Goal: Navigation & Orientation: Understand site structure

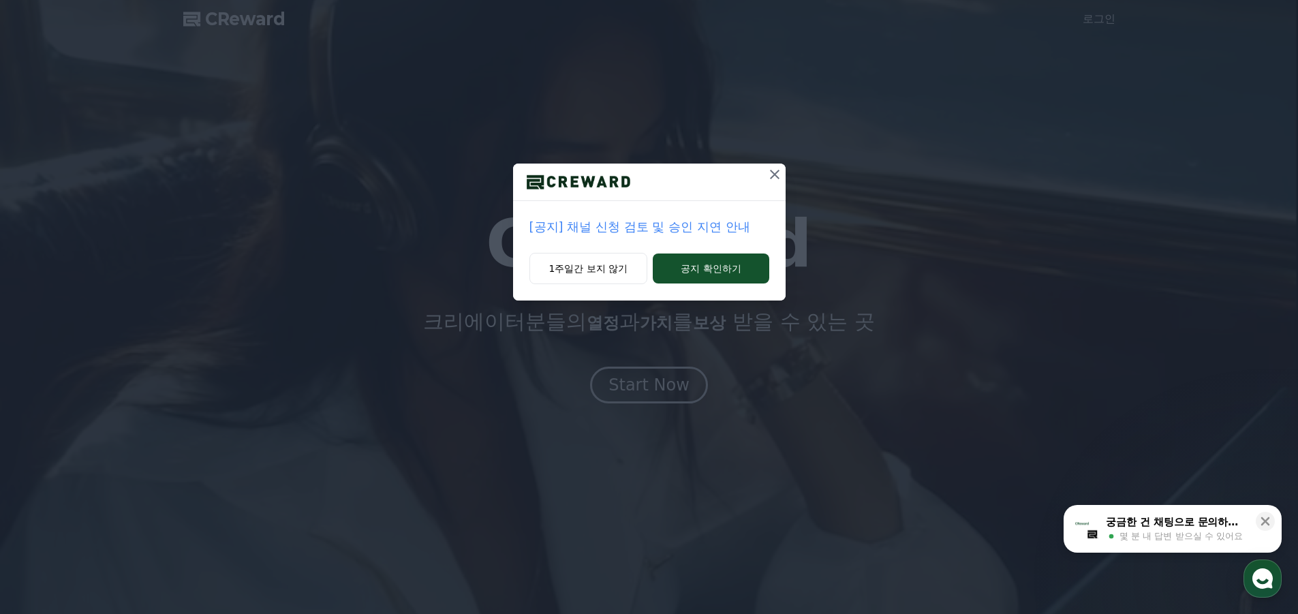
click at [772, 179] on icon at bounding box center [775, 174] width 16 height 16
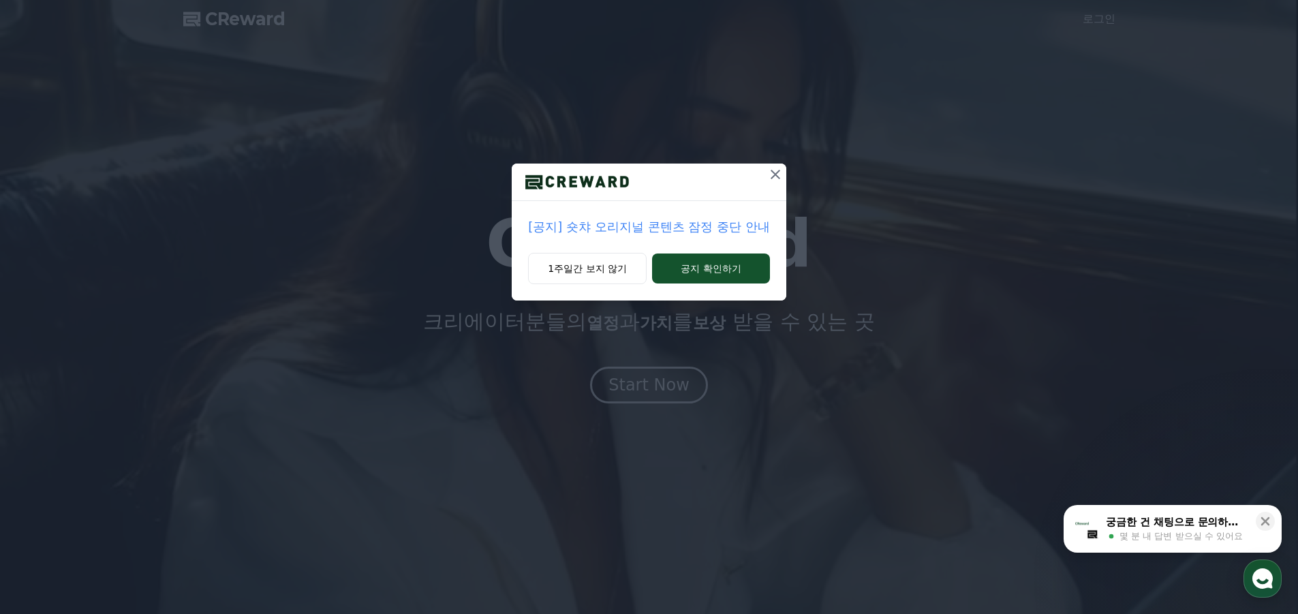
click at [774, 176] on icon at bounding box center [776, 175] width 10 height 10
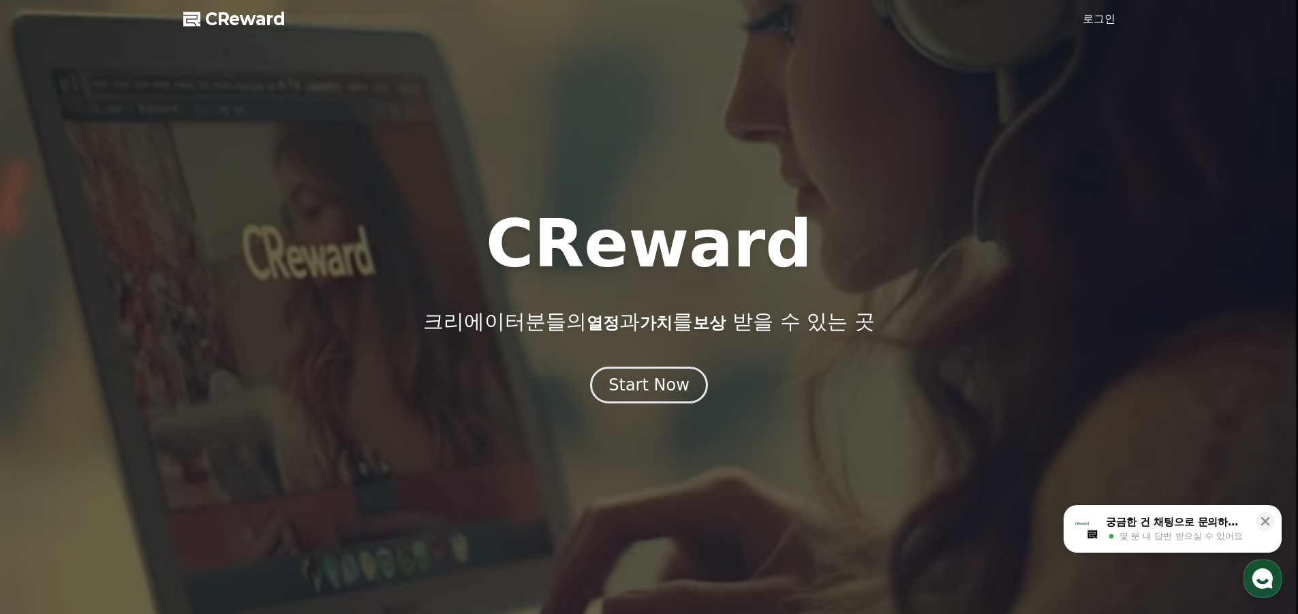
click at [211, 21] on span "CReward" at bounding box center [245, 19] width 80 height 22
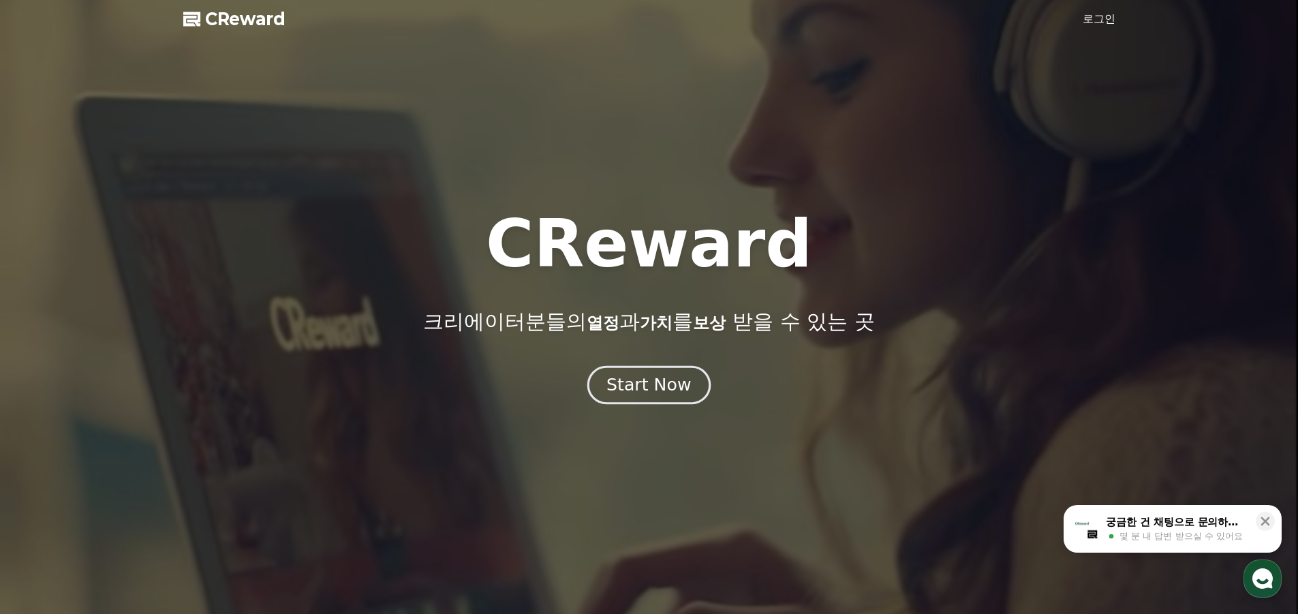
click at [664, 381] on div "Start Now" at bounding box center [648, 384] width 84 height 23
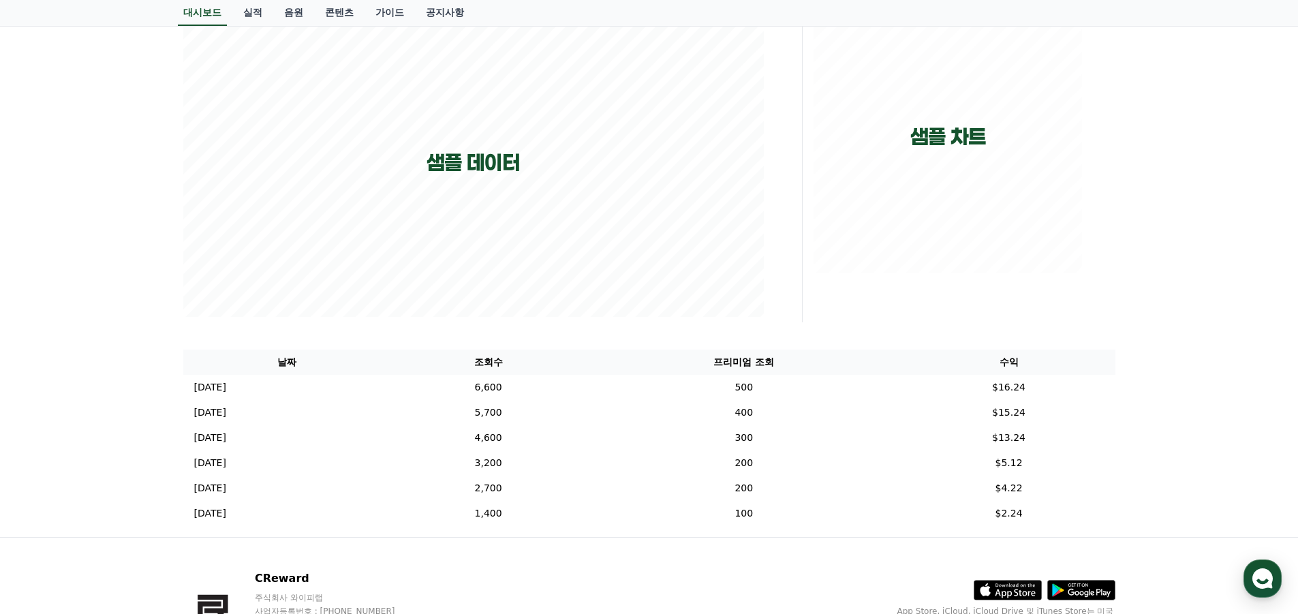
scroll to position [13, 0]
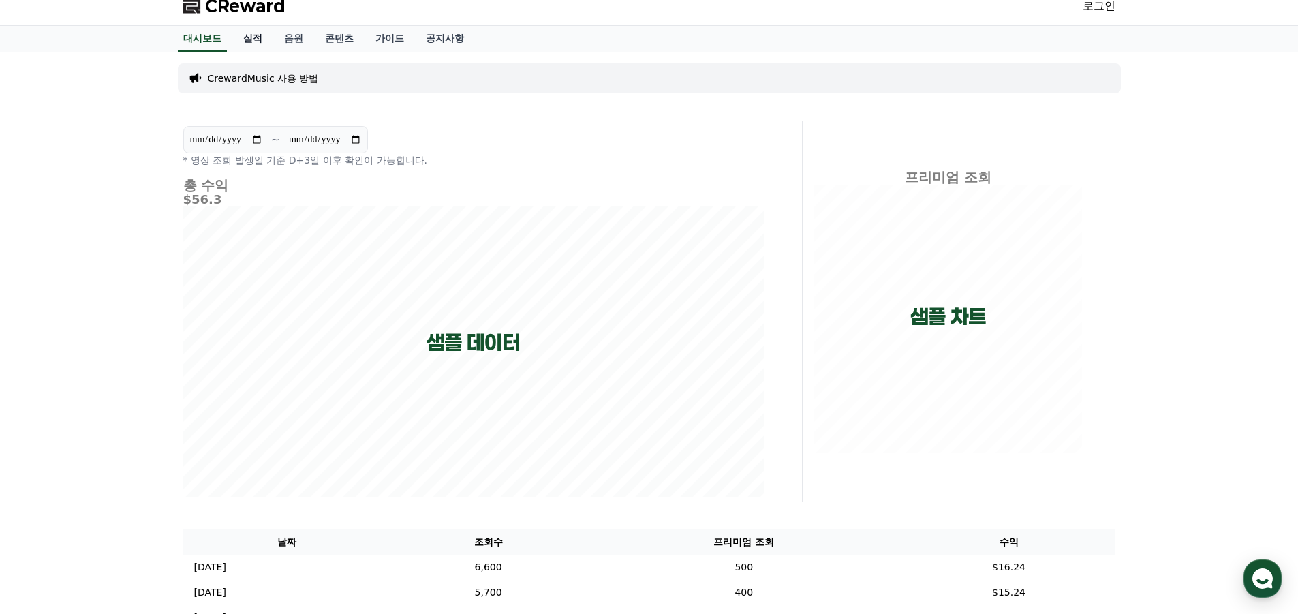
click at [260, 35] on link "실적" at bounding box center [252, 39] width 41 height 26
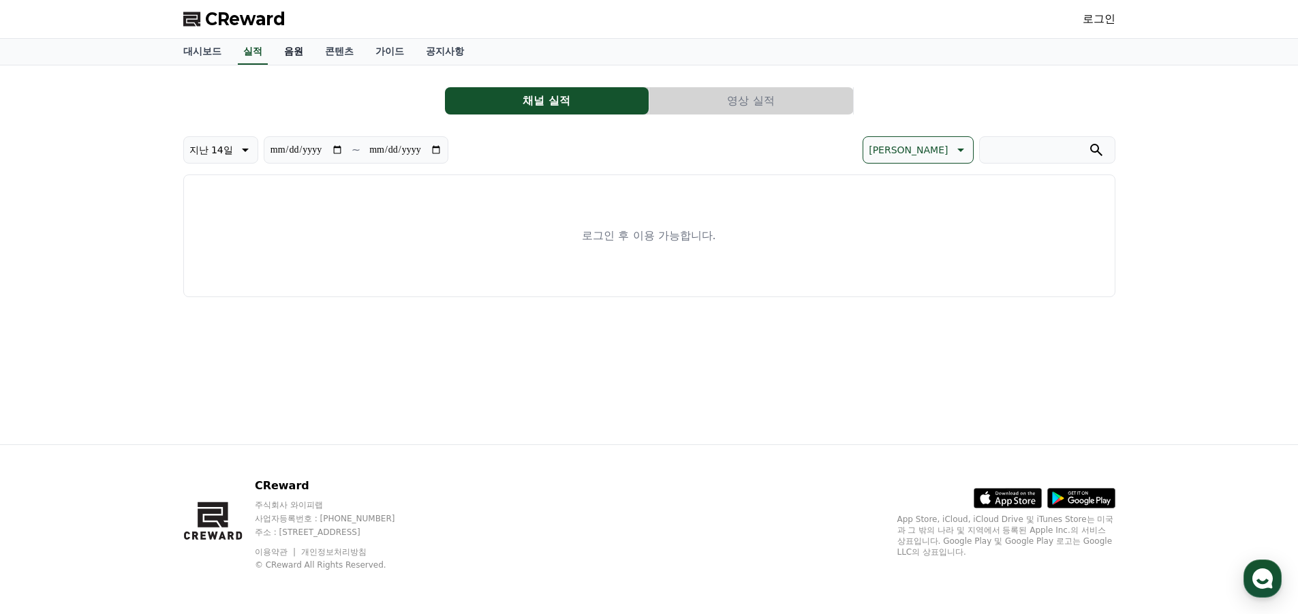
click at [285, 46] on link "음원" at bounding box center [293, 52] width 41 height 26
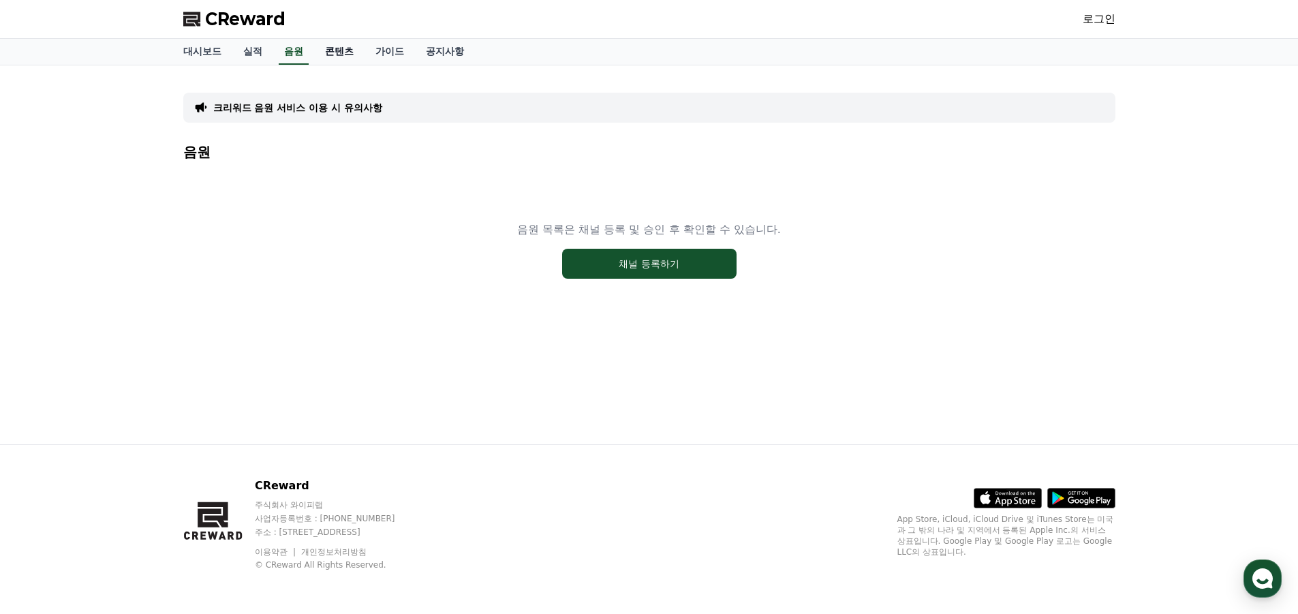
click at [344, 52] on link "콘텐츠" at bounding box center [339, 52] width 50 height 26
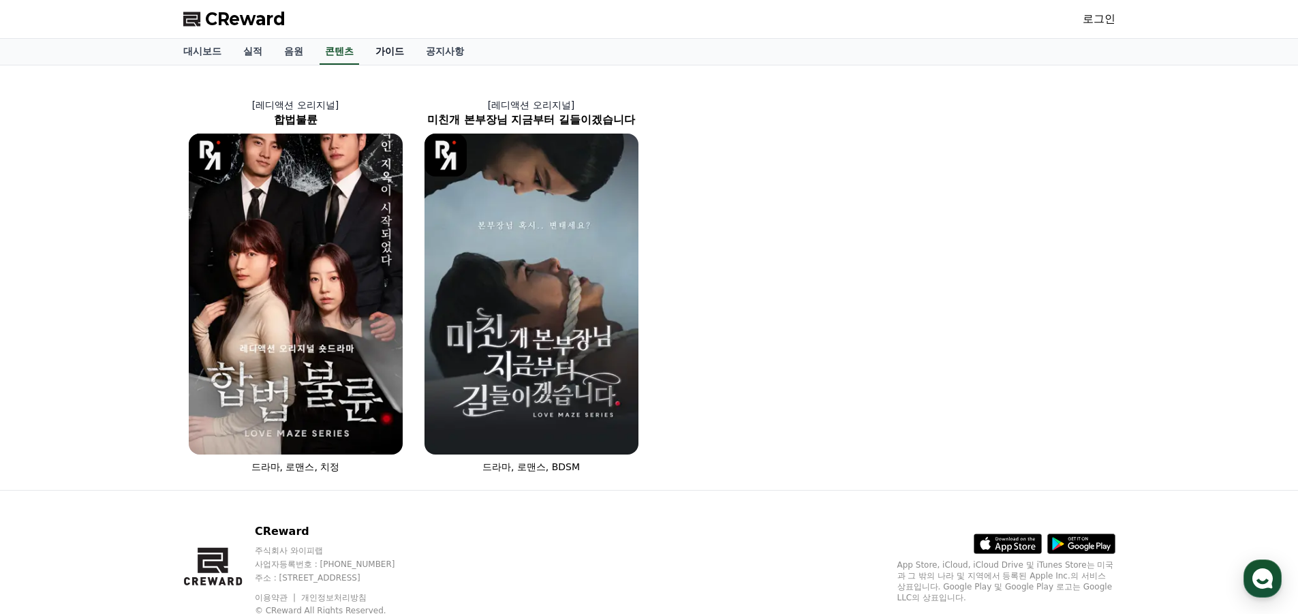
click at [384, 52] on link "가이드" at bounding box center [390, 52] width 50 height 26
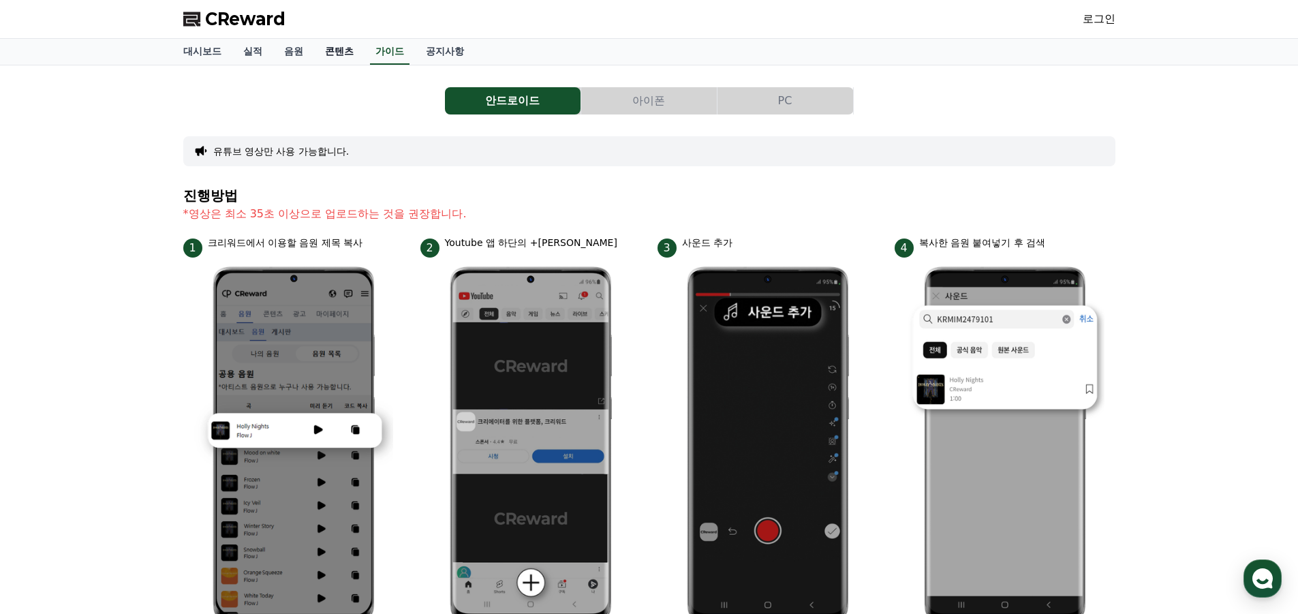
click at [348, 52] on link "콘텐츠" at bounding box center [339, 52] width 50 height 26
